Goal: Task Accomplishment & Management: Manage account settings

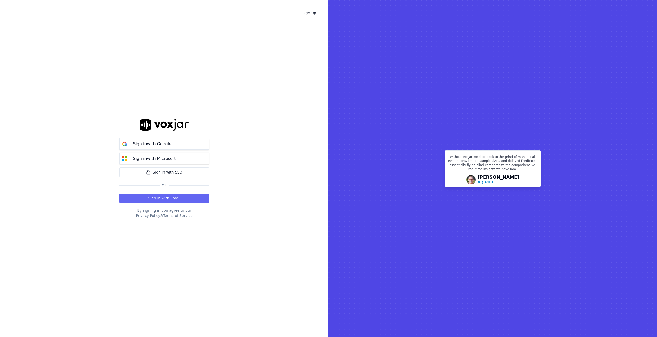
click at [177, 142] on button "Sign in with Google" at bounding box center [164, 144] width 90 height 12
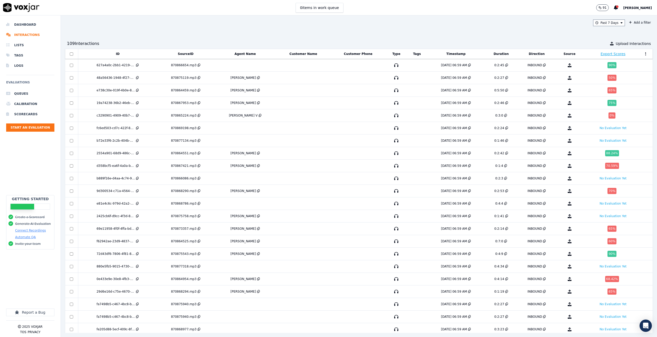
click at [639, 9] on span "[PERSON_NAME]" at bounding box center [637, 8] width 29 height 4
click at [620, 18] on div "Settings" at bounding box center [626, 17] width 55 height 8
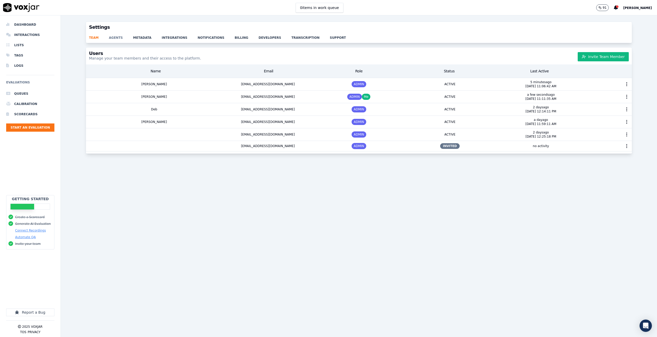
click at [111, 37] on link "agents" at bounding box center [121, 36] width 24 height 7
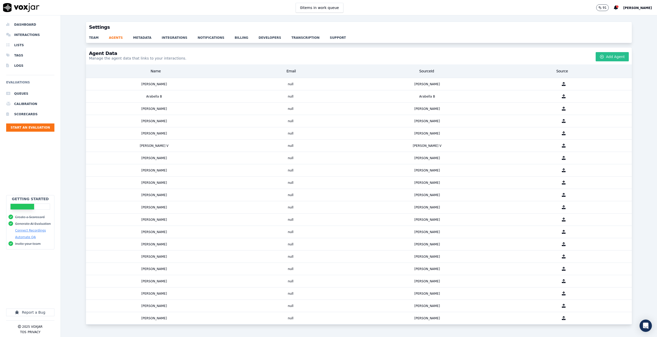
click at [609, 52] on button "Add Agent" at bounding box center [612, 56] width 33 height 9
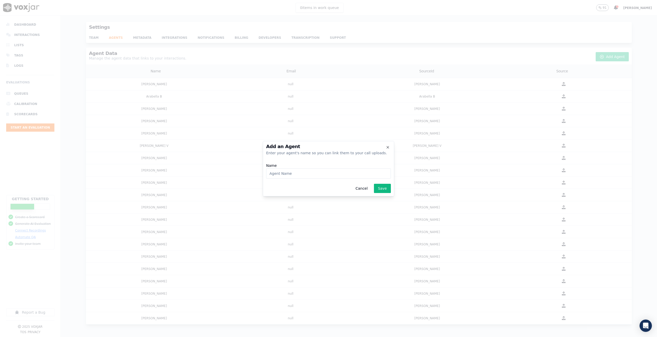
click at [304, 174] on input "Name" at bounding box center [328, 173] width 125 height 10
type input "[PERSON_NAME]"
click at [385, 190] on button "Save" at bounding box center [382, 188] width 17 height 9
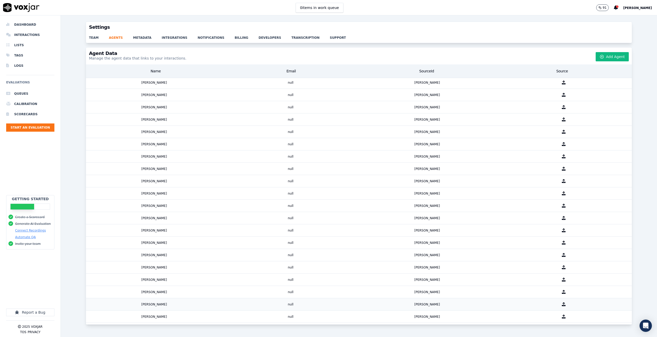
scroll to position [216, 0]
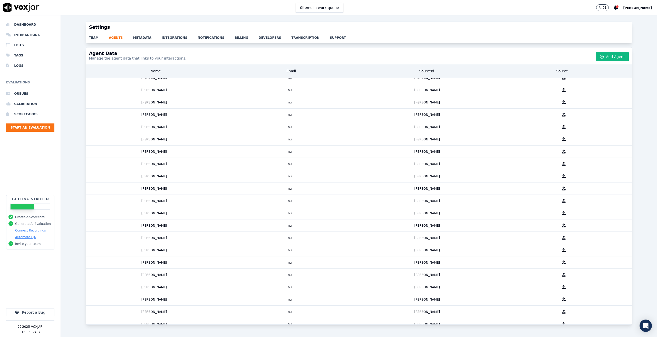
click at [49, 159] on div "Dashboard Interactions Lists Tags Logs Evaluations Queues Calibration Scorecard…" at bounding box center [30, 108] width 48 height 176
click at [23, 22] on li "Dashboard" at bounding box center [30, 25] width 48 height 10
